Goal: Task Accomplishment & Management: Use online tool/utility

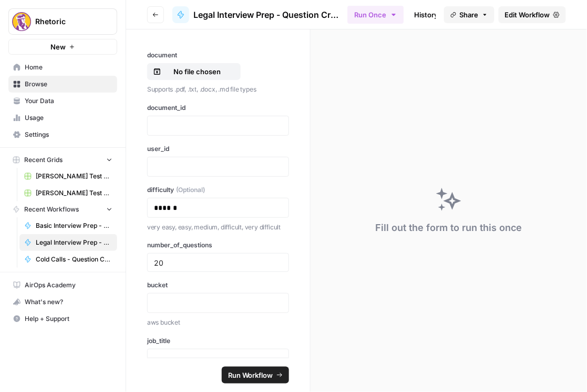
click at [533, 16] on span "Edit Workflow" at bounding box center [527, 14] width 45 height 11
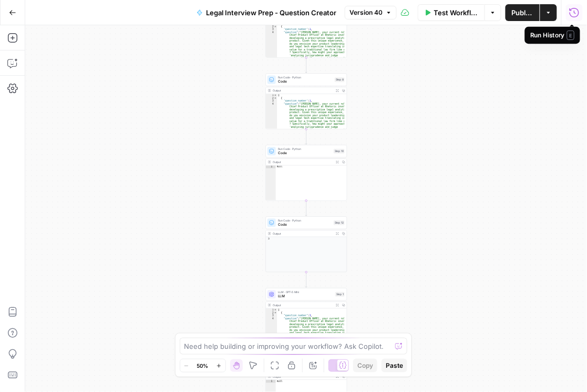
click at [570, 15] on icon "button" at bounding box center [574, 12] width 11 height 11
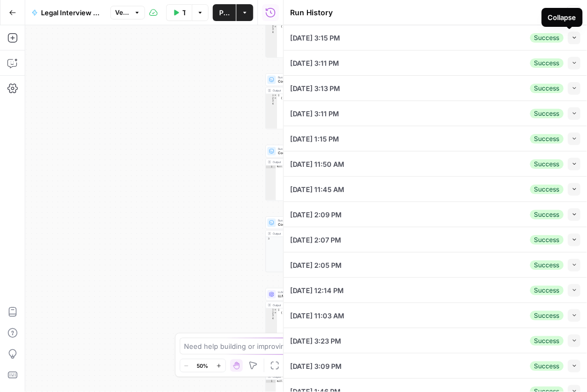
click at [572, 39] on icon "button" at bounding box center [575, 38] width 6 height 6
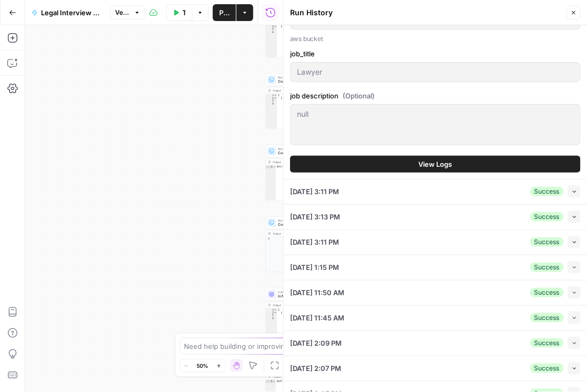
scroll to position [300, 0]
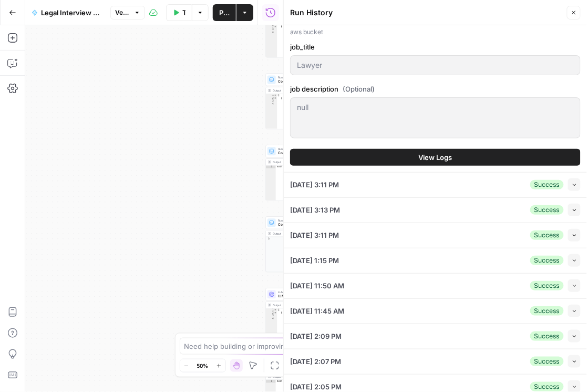
click at [414, 158] on button "View Logs" at bounding box center [435, 157] width 291 height 17
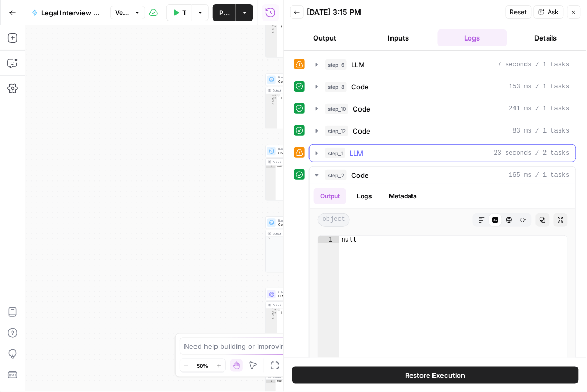
click at [322, 153] on button "step_1 LLM 23 seconds / 2 tasks" at bounding box center [443, 153] width 266 height 17
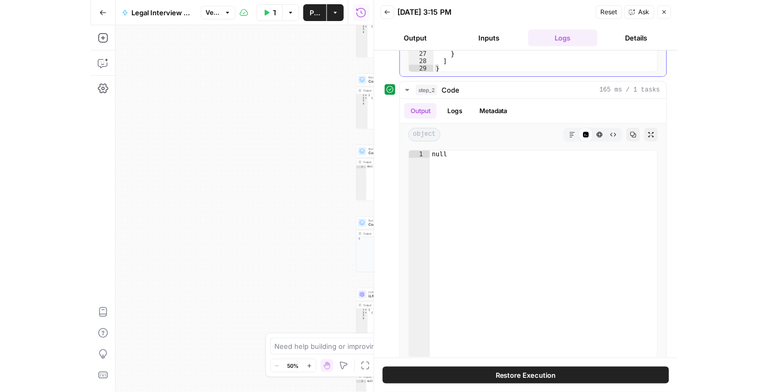
scroll to position [389, 0]
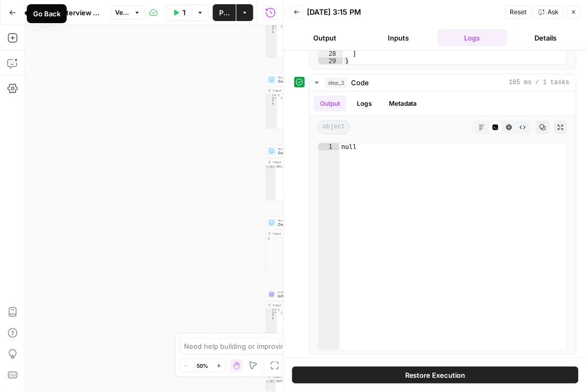
click at [10, 11] on icon "button" at bounding box center [12, 12] width 6 height 5
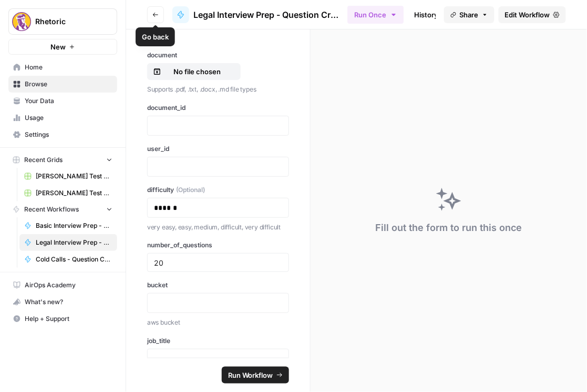
click at [153, 16] on icon "button" at bounding box center [155, 15] width 6 height 6
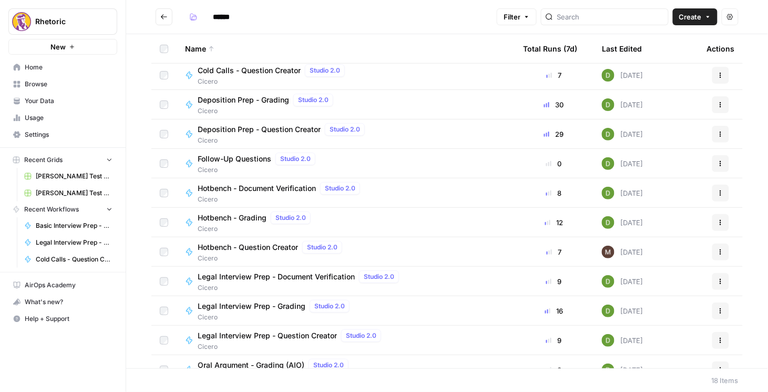
scroll to position [75, 0]
